Goal: Obtain resource: Obtain resource

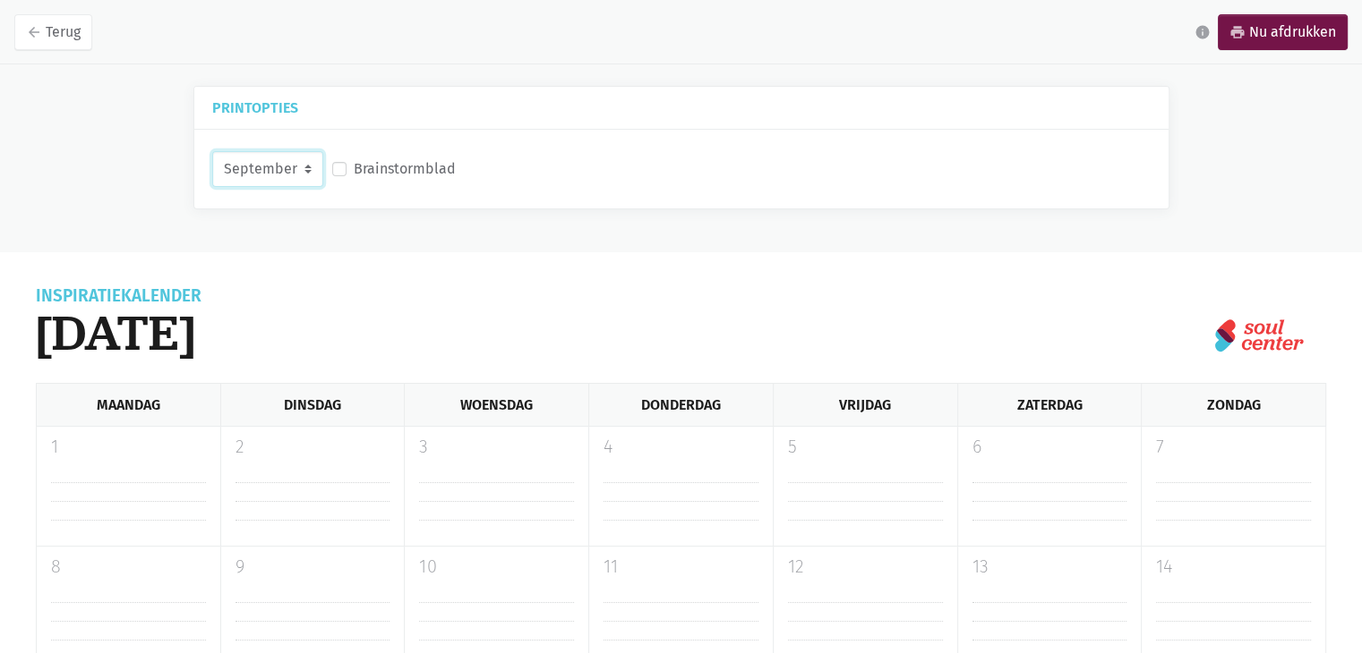
click at [303, 166] on select "September Oktober November December" at bounding box center [267, 169] width 111 height 36
click at [354, 171] on label "Brainstormblad" at bounding box center [405, 169] width 102 height 23
click at [337, 171] on input "Brainstormblad" at bounding box center [339, 167] width 14 height 19
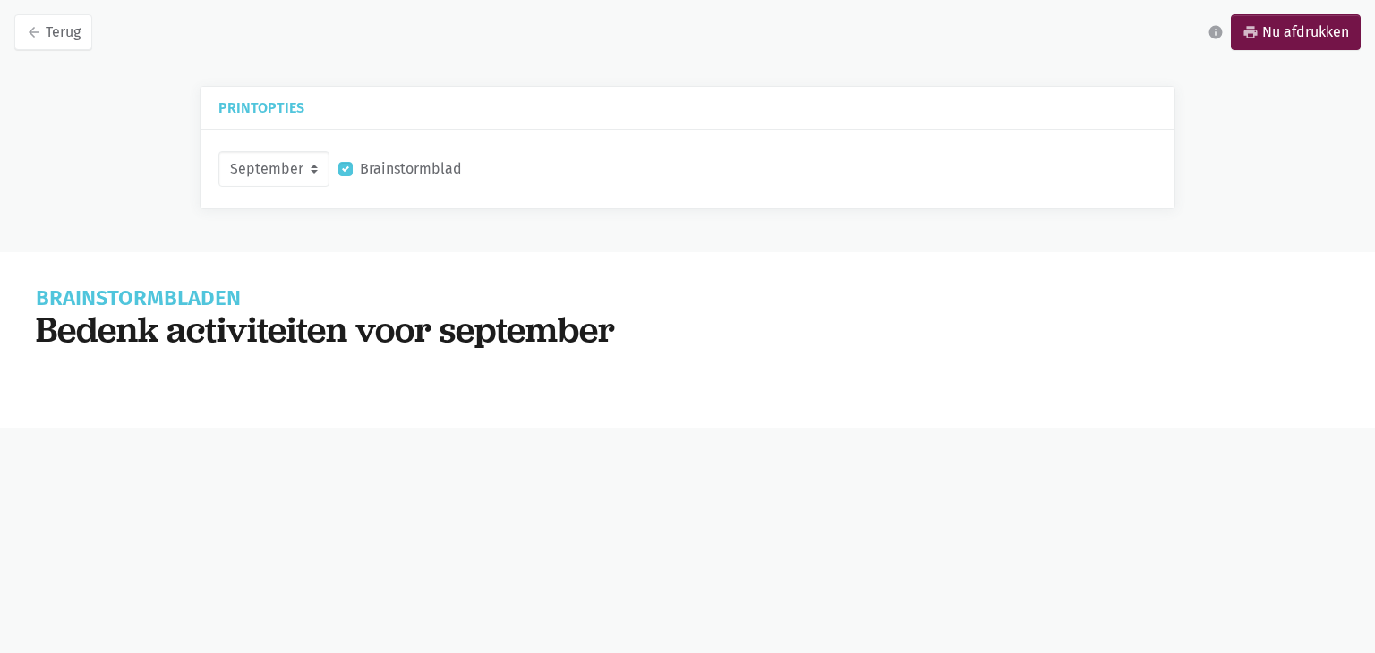
click at [276, 327] on h1 "Bedenk activiteiten voor september" at bounding box center [687, 329] width 1303 height 41
click at [105, 309] on h1 "Bedenk activiteiten voor september" at bounding box center [687, 329] width 1303 height 41
checkbox input "false"
click at [273, 340] on h1 "Bedenk activiteiten voor september" at bounding box center [687, 329] width 1303 height 41
